Goal: Find contact information: Find contact information

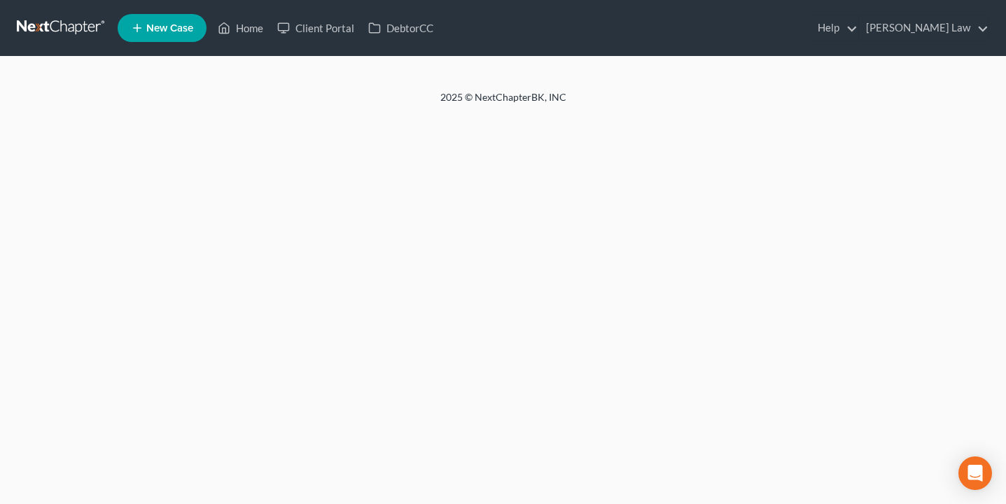
click at [806, 21] on ul "New Case Home Client Portal DebtorCC Help Help Center Webinars Training Videos …" at bounding box center [553, 28] width 871 height 36
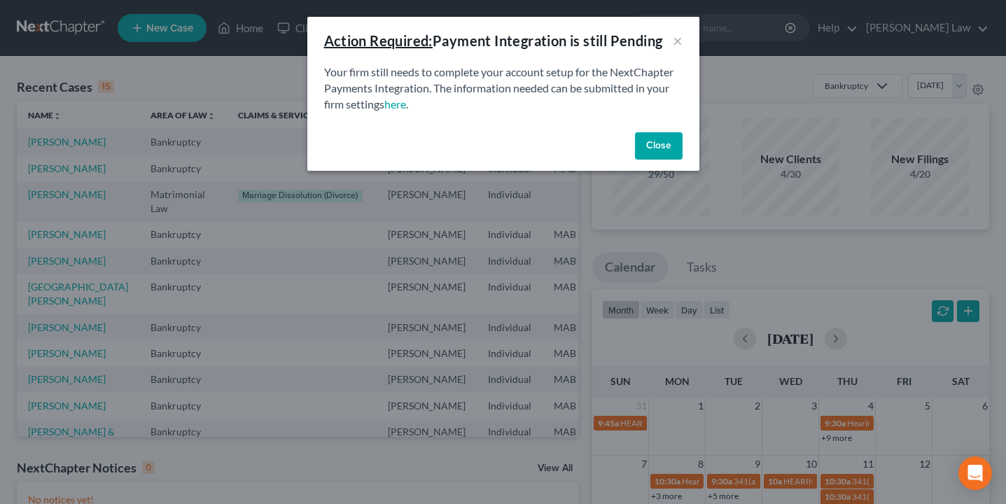
click at [656, 148] on button "Close" at bounding box center [659, 146] width 48 height 28
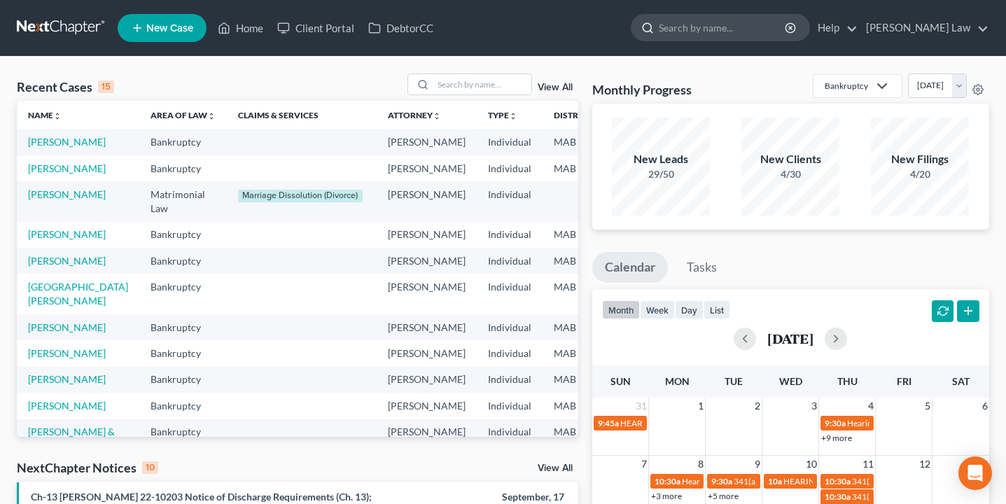
click at [741, 35] on input "search" at bounding box center [722, 28] width 128 height 26
type input "[PERSON_NAME]"
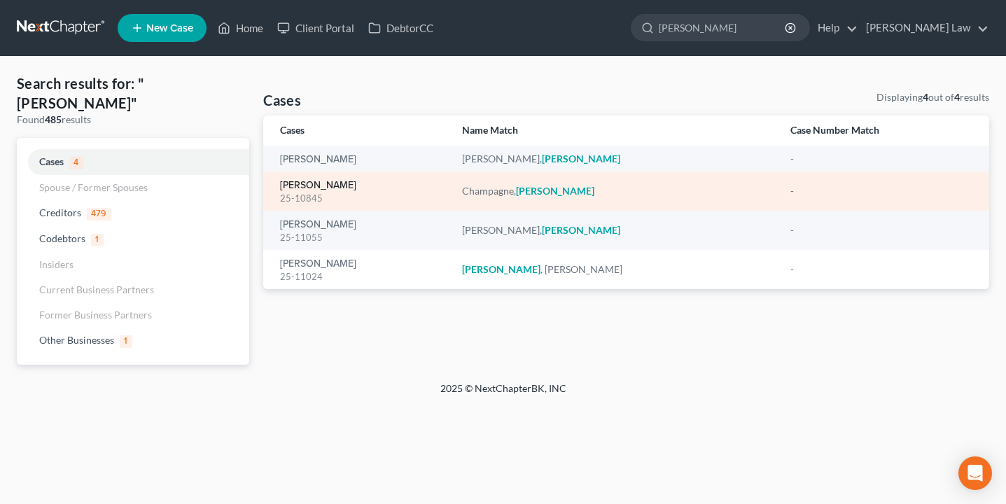
click at [337, 183] on link "[PERSON_NAME]" at bounding box center [318, 186] width 76 height 10
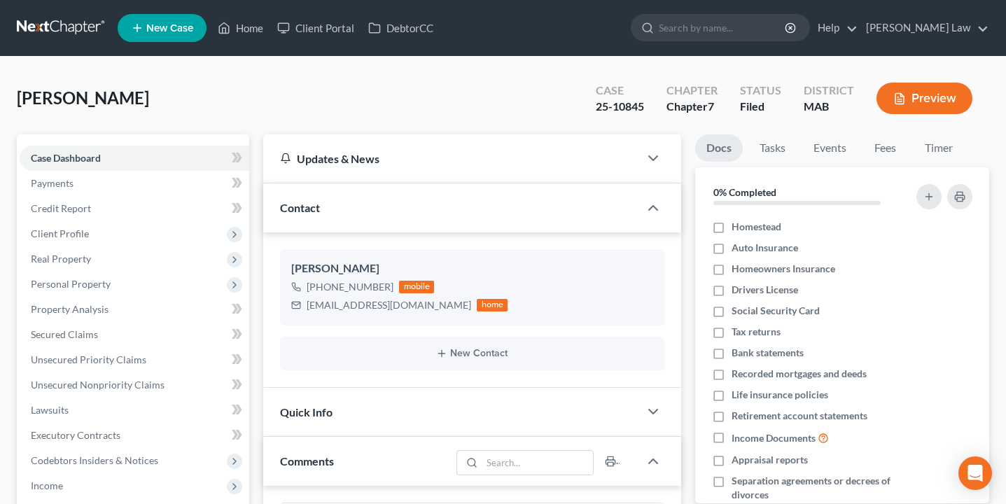
scroll to position [126, 0]
click at [898, 142] on link "Fees" at bounding box center [885, 147] width 45 height 27
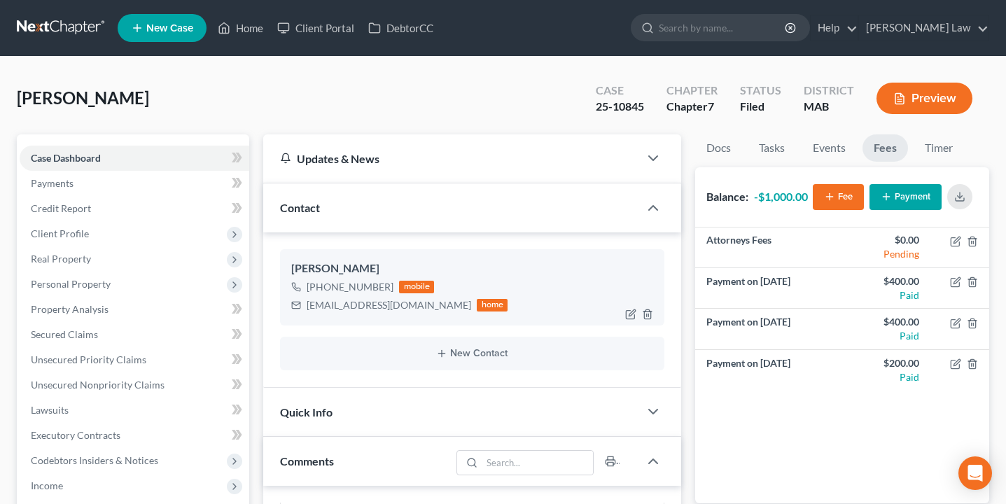
drag, startPoint x: 388, startPoint y: 287, endPoint x: 320, endPoint y: 286, distance: 67.9
click at [320, 286] on div "[PHONE_NUMBER] mobile" at bounding box center [399, 287] width 216 height 18
copy div "[PHONE_NUMBER]"
click at [395, 327] on ng-include "[PERSON_NAME] [PHONE_NUMBER] mobile [EMAIL_ADDRESS][DOMAIN_NAME] home New Conta…" at bounding box center [471, 309] width 383 height 120
